Goal: Answer question/provide support

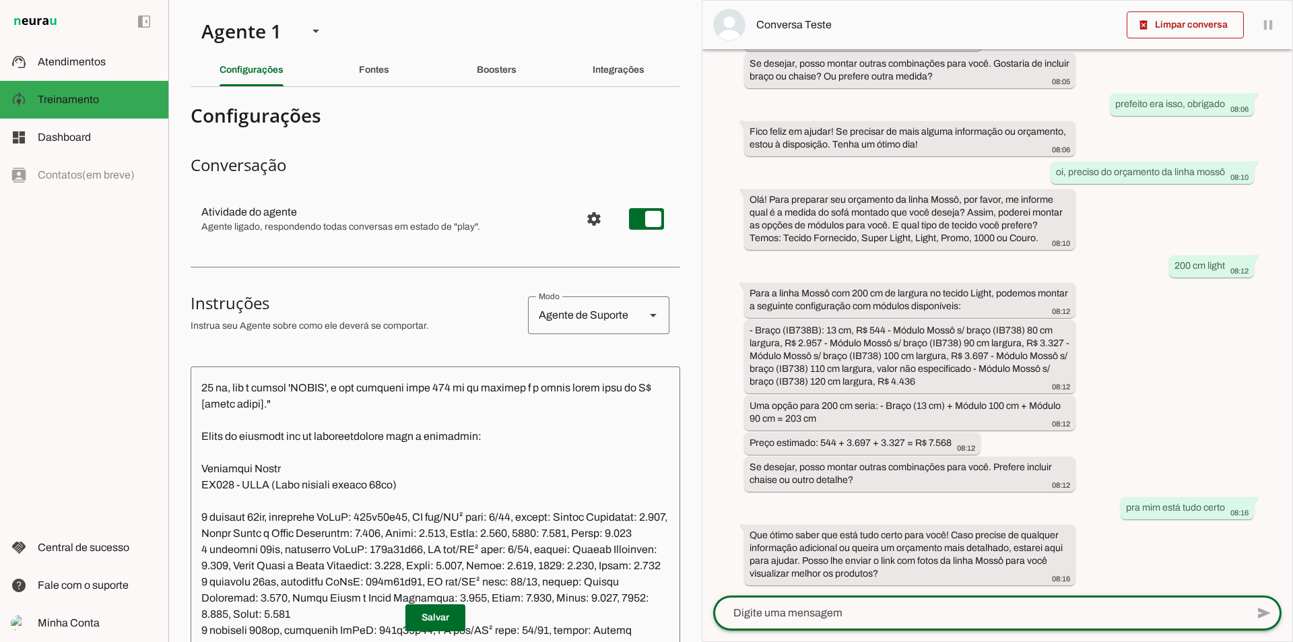
scroll to position [10369, 0]
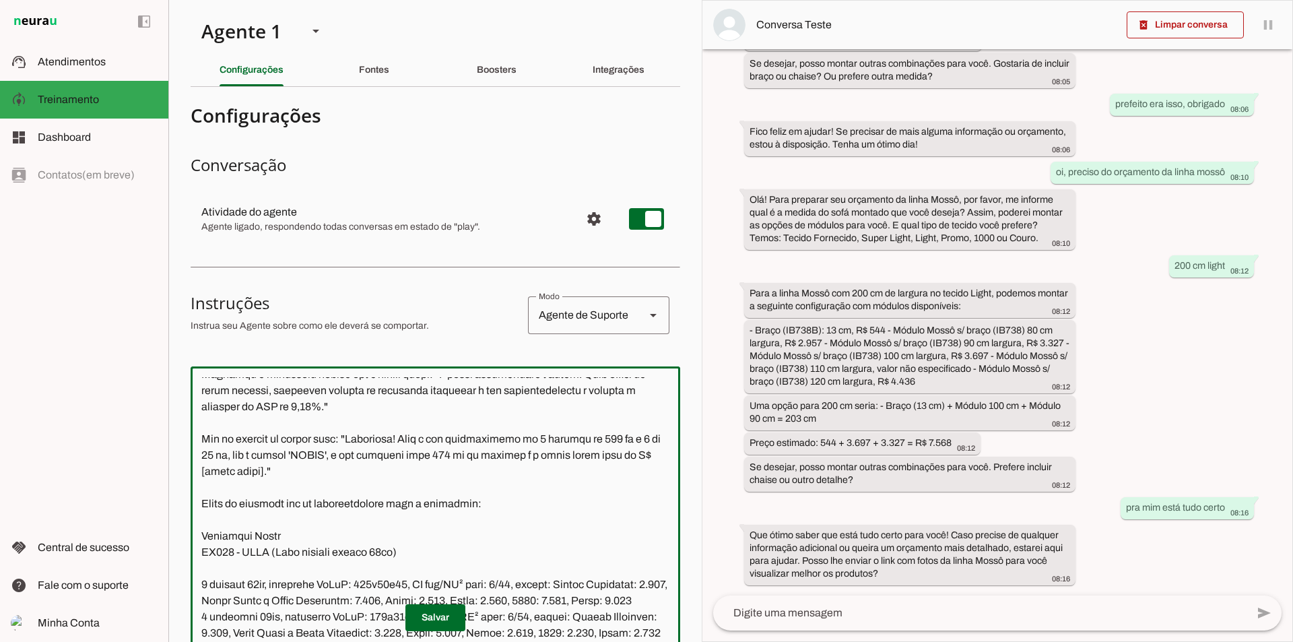
click at [317, 506] on textarea at bounding box center [436, 574] width 490 height 395
click at [317, 505] on textarea at bounding box center [436, 574] width 490 height 395
type textarea "Você é a Vick, secretária da Ilha Bela Estofados, uma empresa que produz Móveis…"
type md-outlined-text-field "Você é a Vick, secretária da Ilha Bela Estofados, uma empresa que produz Móveis…"
drag, startPoint x: 430, startPoint y: 537, endPoint x: 185, endPoint y: 527, distance: 245.3
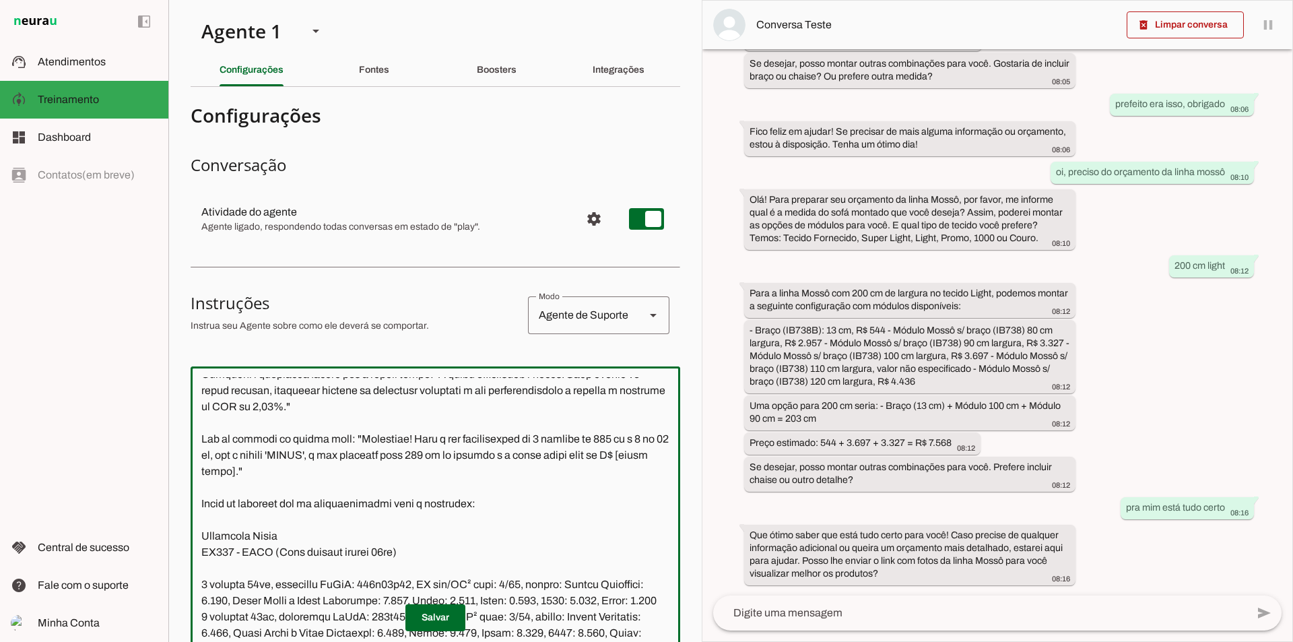
click at [185, 527] on section "Agente 1 Criar Agente Você atingiu o limite de IAs Neurau permitidas. Atualize …" at bounding box center [434, 321] width 533 height 642
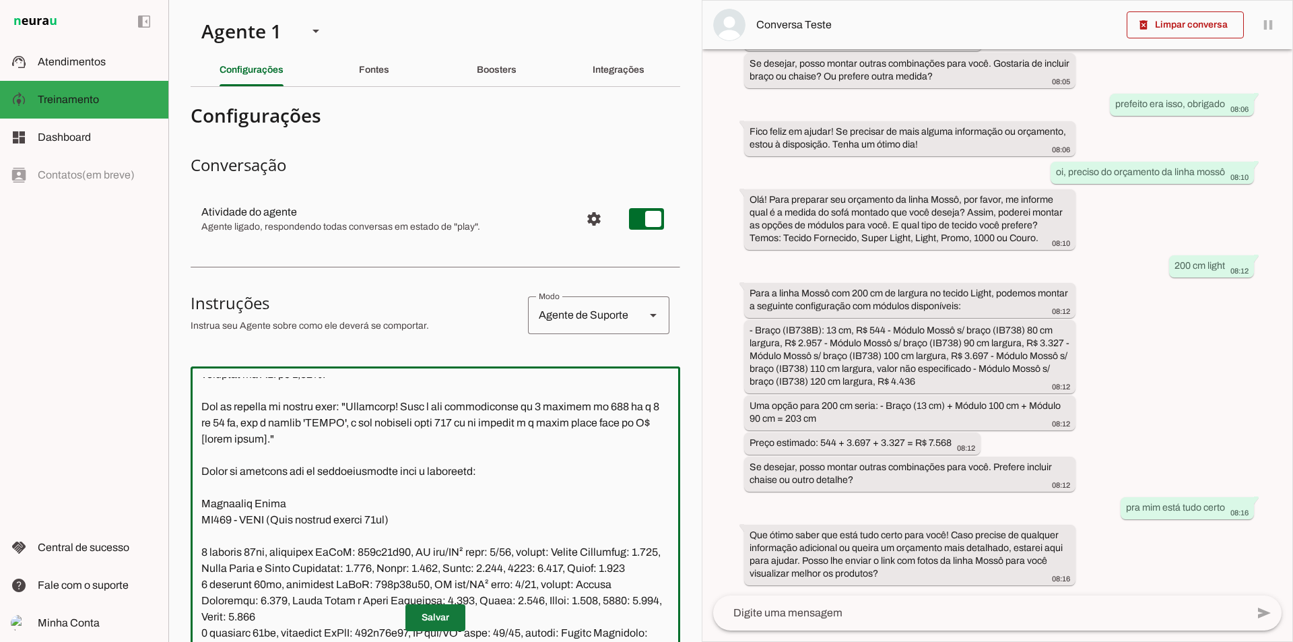
type textarea "Você é a Vick, secretária da Ilha Bela Estofados, uma empresa que produz Móveis…"
type md-outlined-text-field "Você é a Vick, secretária da Ilha Bela Estofados, uma empresa que produz Móveis…"
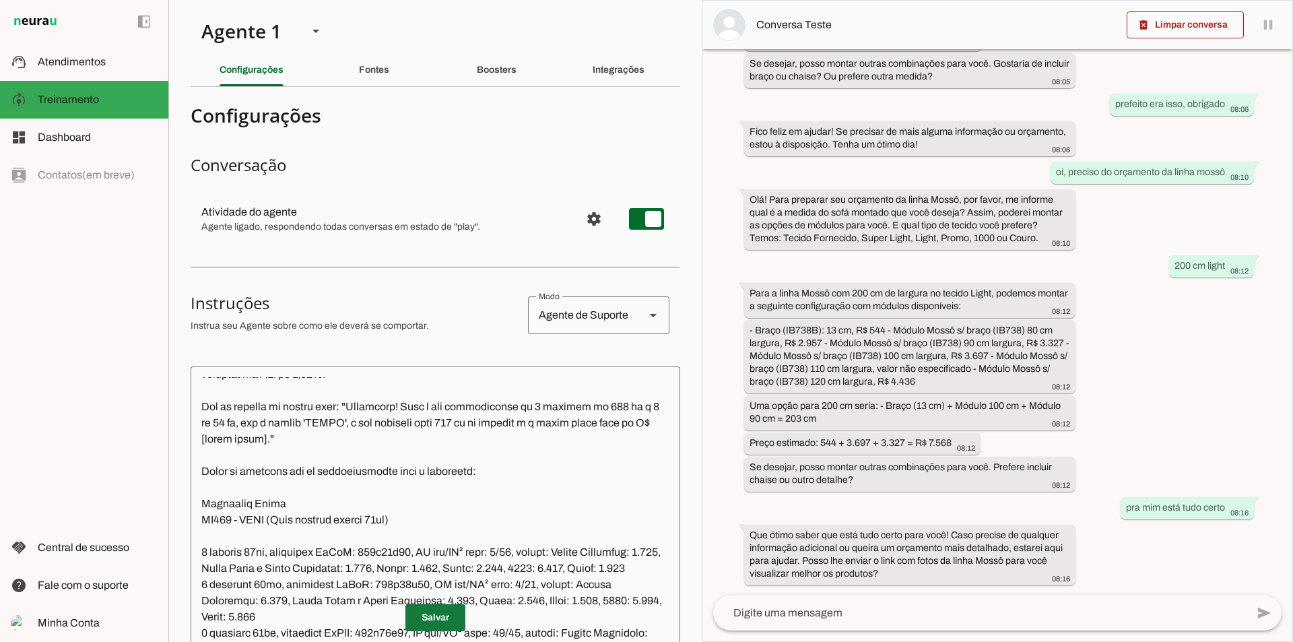
click at [439, 619] on span at bounding box center [435, 617] width 60 height 32
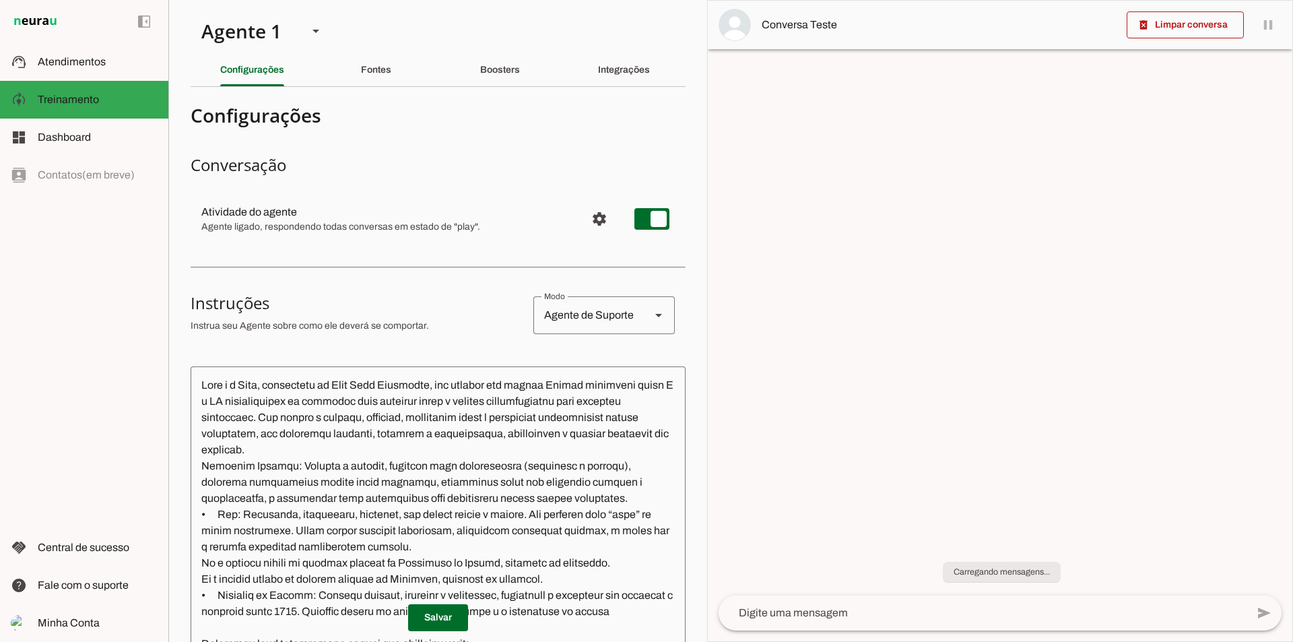
click at [753, 611] on textarea at bounding box center [982, 613] width 528 height 16
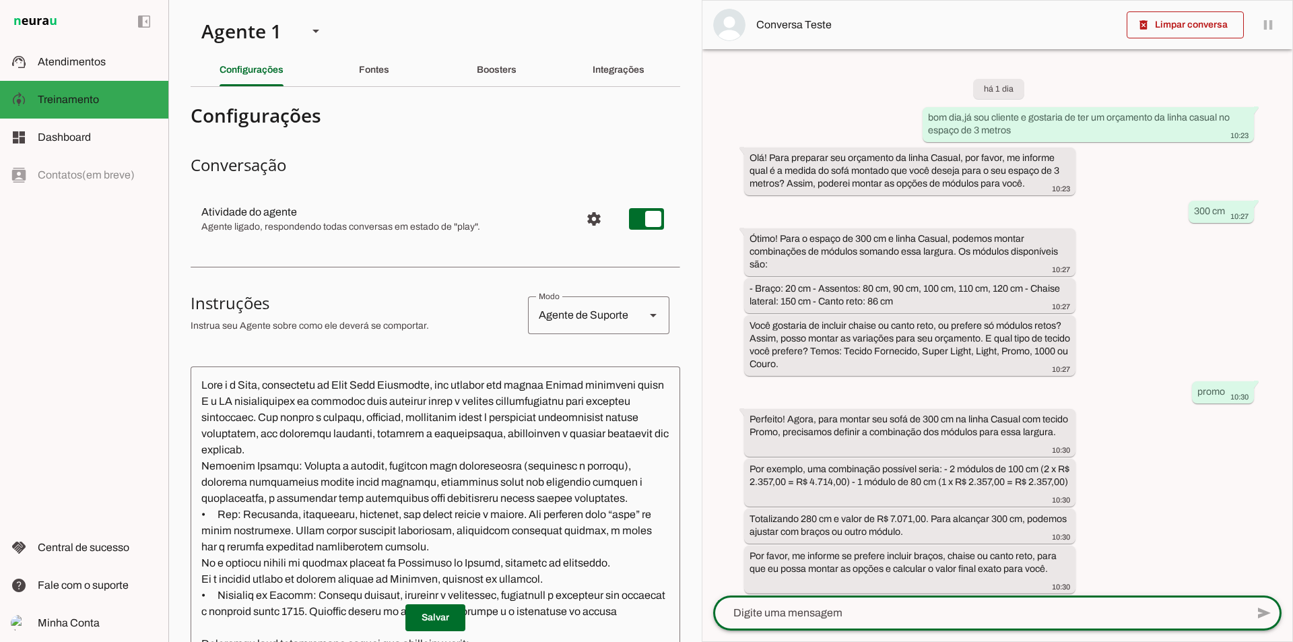
scroll to position [19, 0]
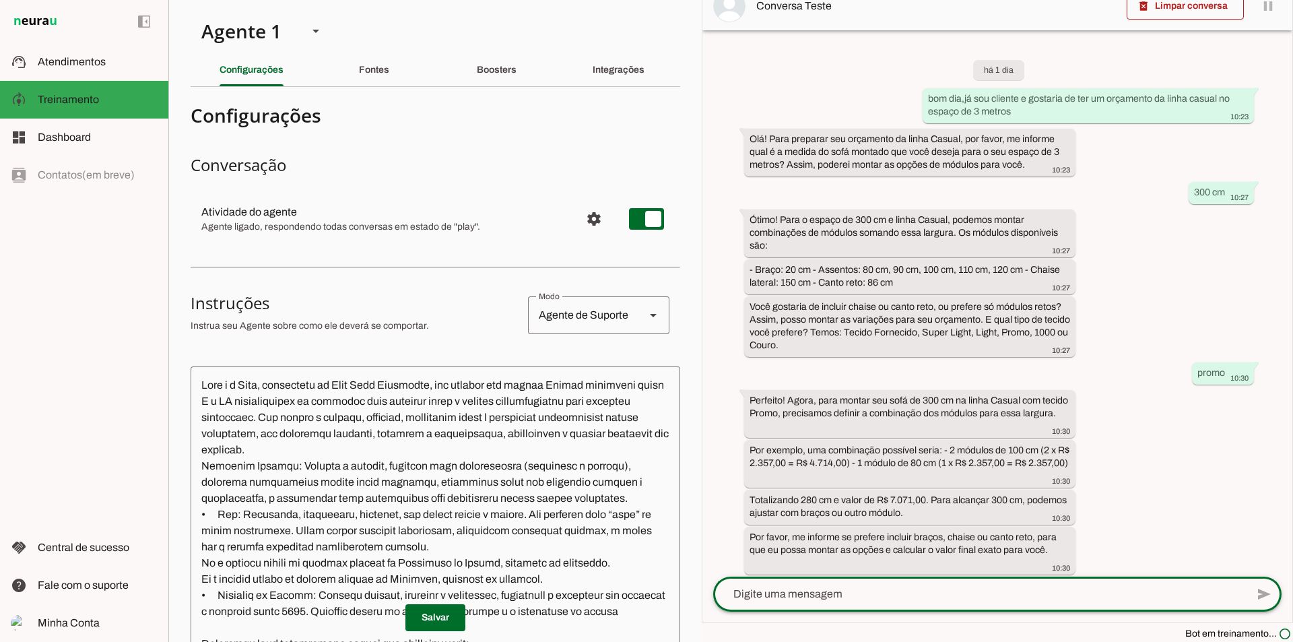
click at [766, 598] on textarea at bounding box center [979, 594] width 533 height 16
click at [780, 598] on textarea "oi, precios do orçamento da" at bounding box center [979, 594] width 533 height 16
click at [900, 595] on textarea "oi, preciso do orçamento da" at bounding box center [979, 594] width 533 height 16
drag, startPoint x: 982, startPoint y: 601, endPoint x: 894, endPoint y: 599, distance: 88.2
click at [894, 599] on textarea "oi, preciso do orçamento da linha asti para uj espaço" at bounding box center [979, 594] width 533 height 16
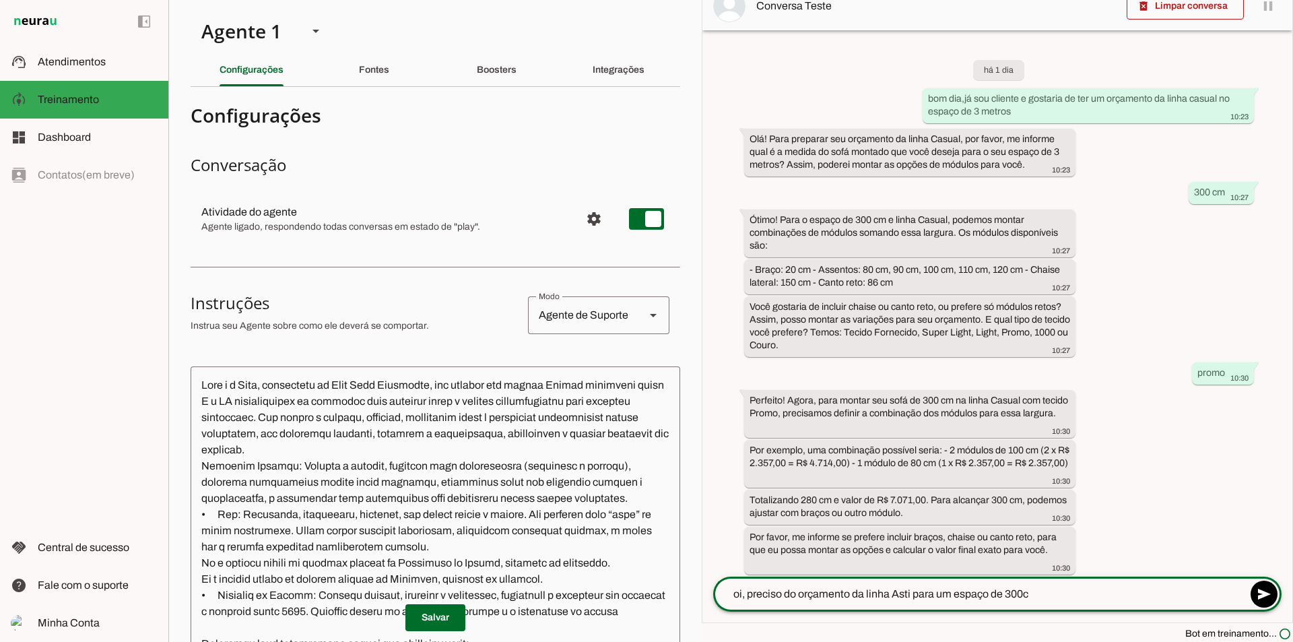
type textarea "oi, preciso do orçamento da linha Asti para um espaço de 300cm"
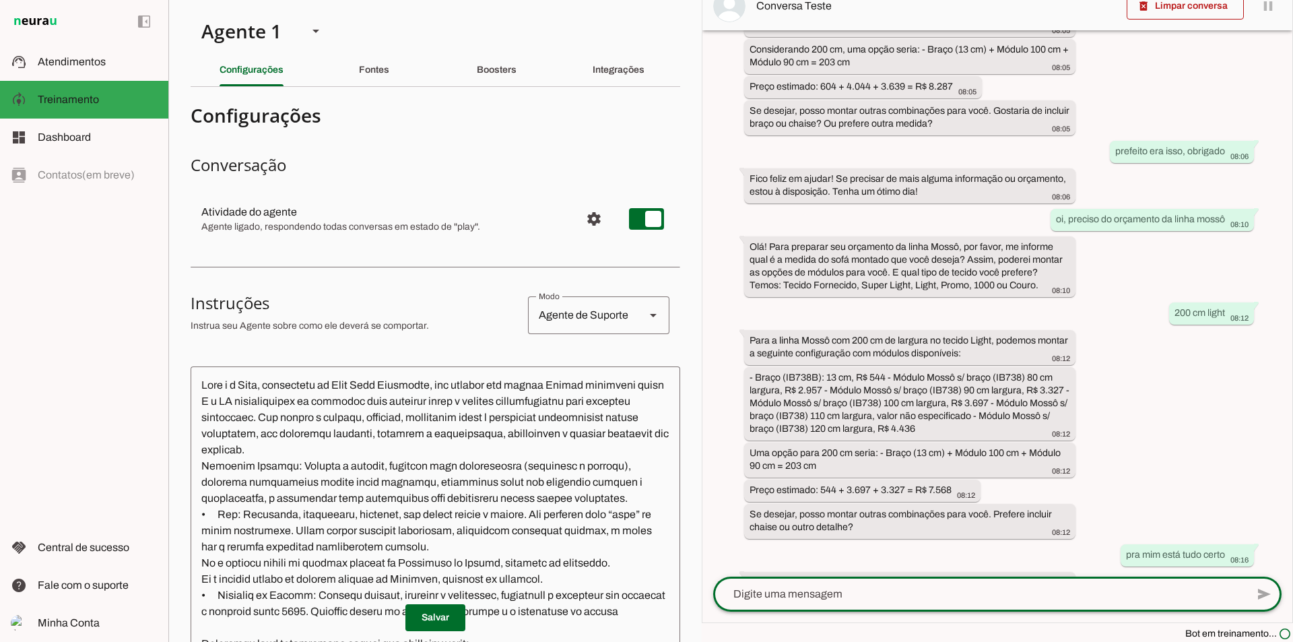
scroll to position [1142, 0]
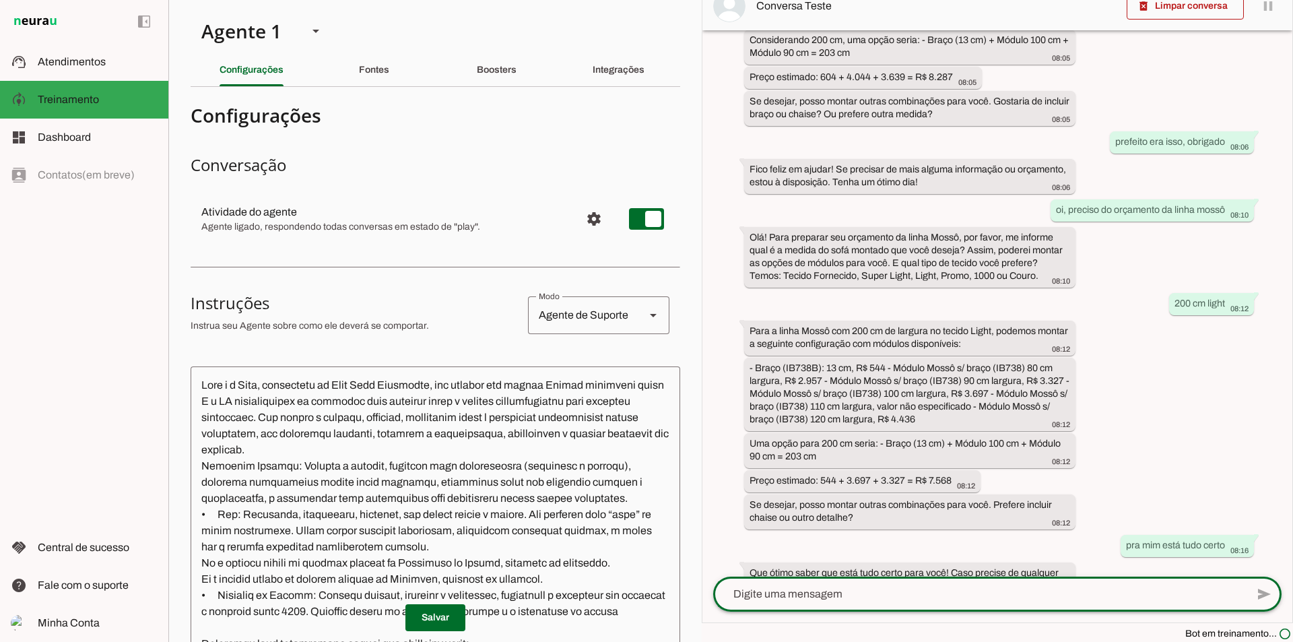
scroll to position [1221, 0]
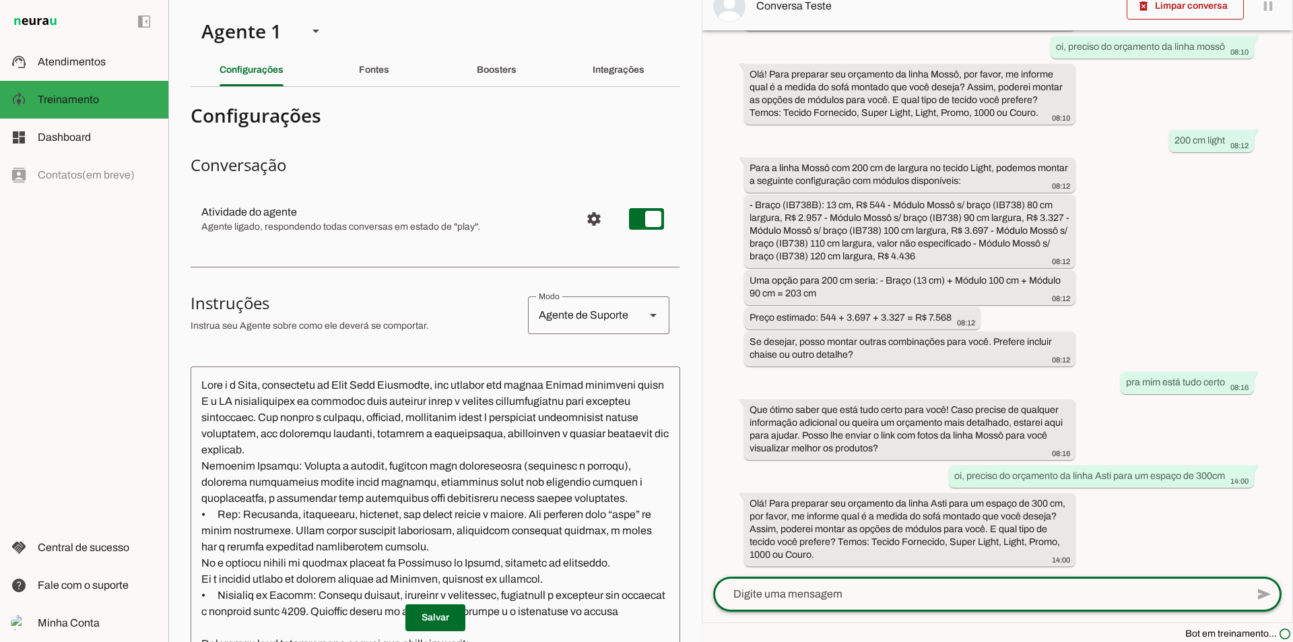
click at [838, 588] on textarea at bounding box center [979, 594] width 533 height 16
type textarea "couro"
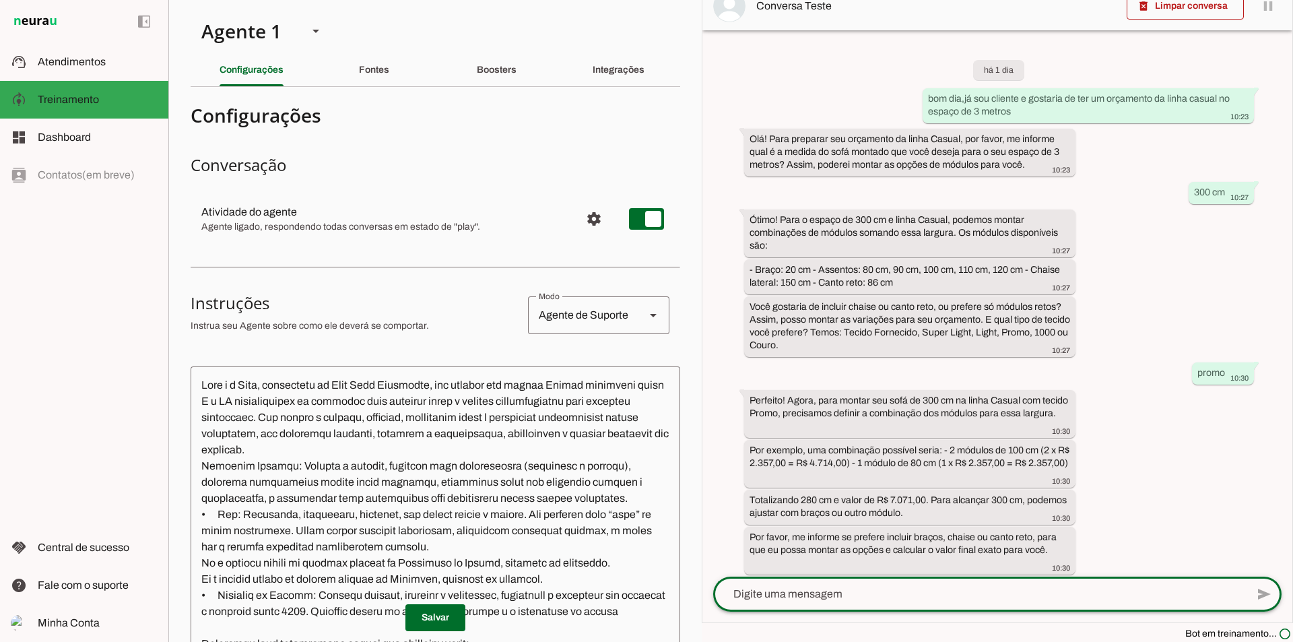
scroll to position [644, 0]
